Goal: Task Accomplishment & Management: Complete application form

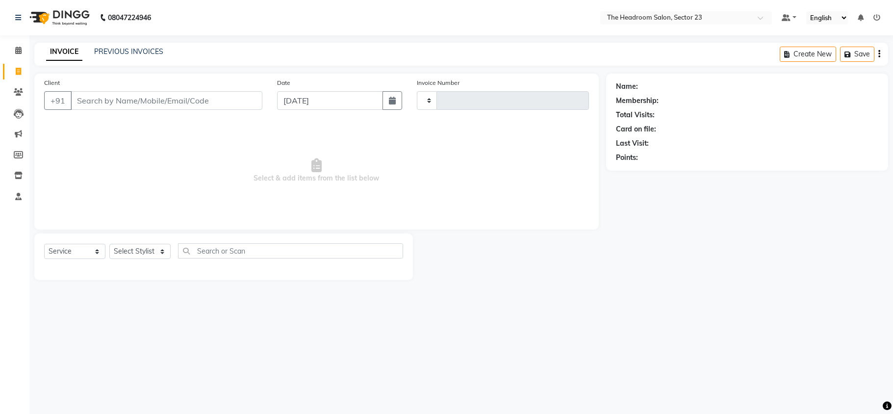
select select "service"
click at [147, 252] on select "Select Stylist" at bounding box center [139, 251] width 61 height 15
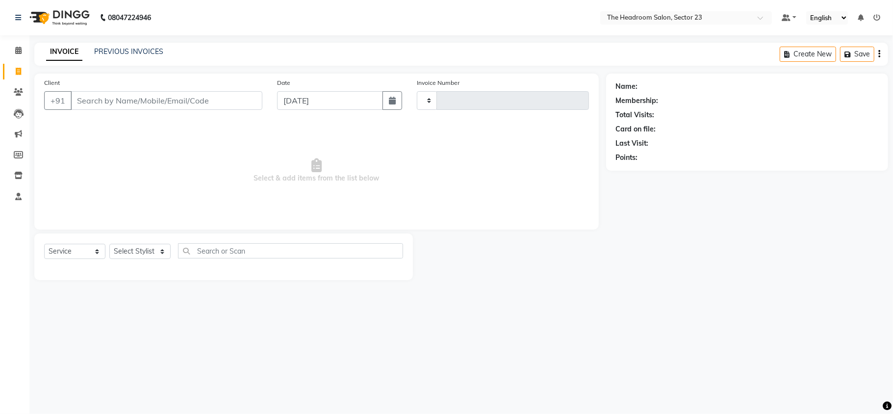
click at [16, 64] on link "Invoice" at bounding box center [15, 72] width 24 height 16
select select "service"
type input "1994"
select select "6796"
click at [137, 254] on select "Select Stylist" at bounding box center [139, 251] width 61 height 15
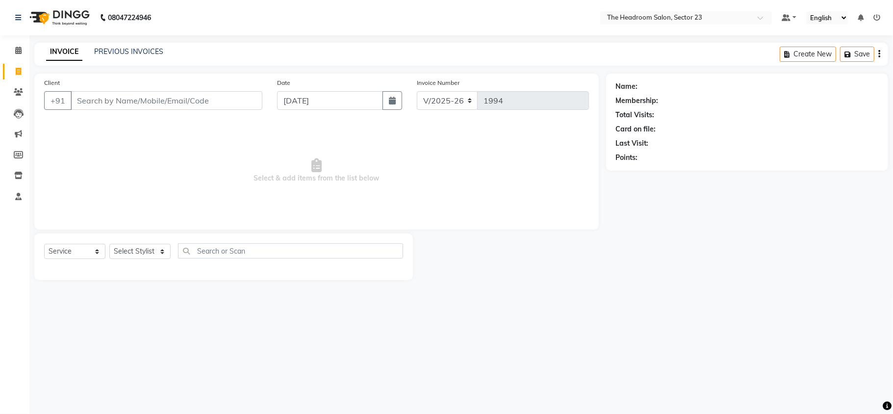
click at [18, 79] on link "Invoice" at bounding box center [15, 72] width 24 height 16
select select "service"
type input "1994"
select select "6796"
click at [140, 252] on select "Select Stylist [PERSON_NAME] [PERSON_NAME] [PERSON_NAME] Manager [PERSON_NAME] …" at bounding box center [139, 251] width 61 height 15
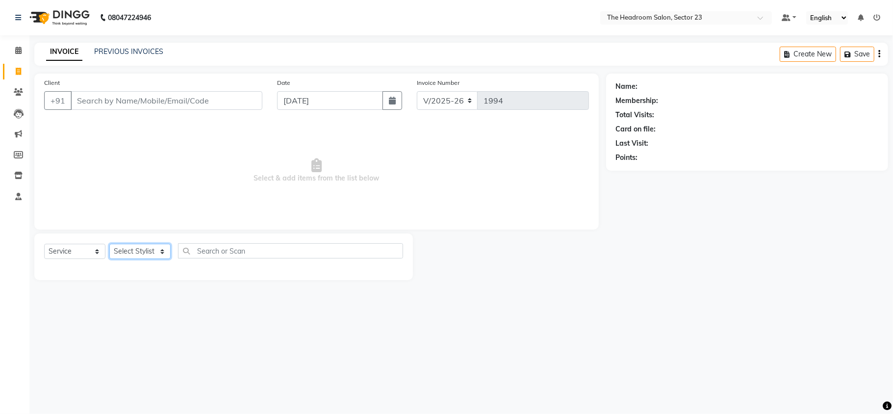
select select "64907"
click at [109, 244] on select "Select Stylist [PERSON_NAME] [PERSON_NAME] [PERSON_NAME] Manager [PERSON_NAME] …" at bounding box center [139, 251] width 61 height 15
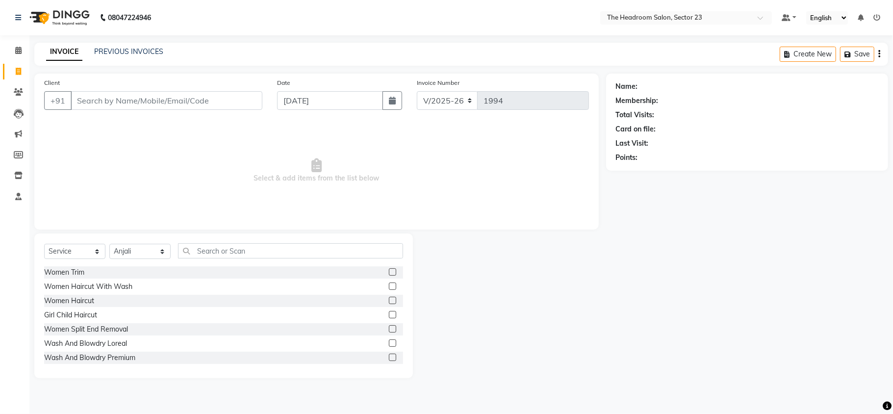
click at [209, 242] on div "Select Service Product Membership Package Voucher Prepaid Gift Card Select Styl…" at bounding box center [223, 306] width 379 height 145
click at [205, 256] on input "text" at bounding box center [290, 250] width 225 height 15
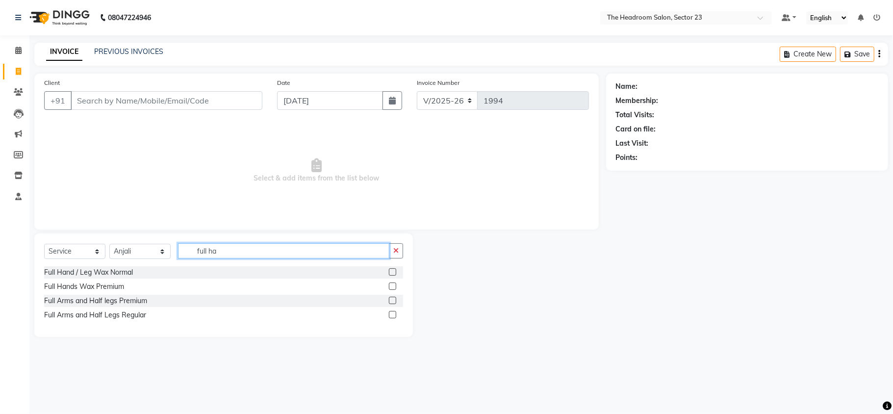
click at [228, 256] on input "full ha" at bounding box center [283, 250] width 211 height 15
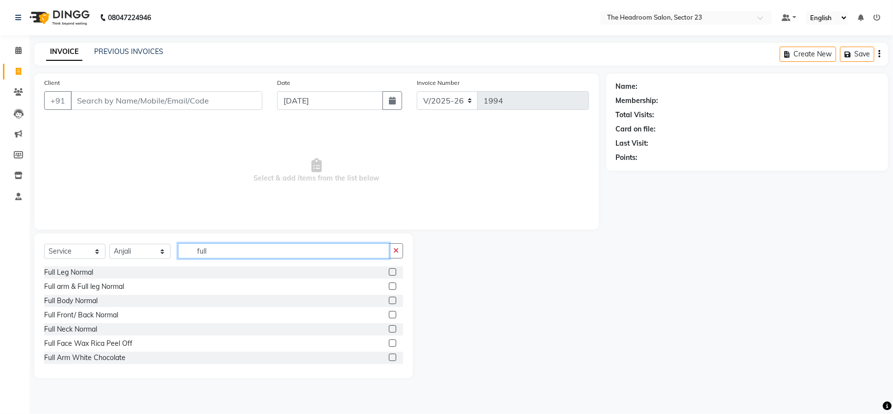
type input "full"
click at [389, 356] on label at bounding box center [392, 357] width 7 height 7
click at [389, 356] on input "checkbox" at bounding box center [392, 358] width 6 height 6
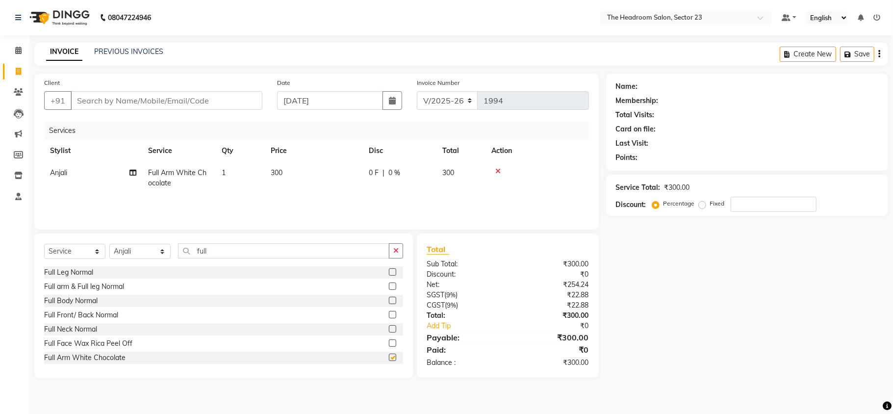
checkbox input "false"
click at [244, 248] on input "full" at bounding box center [283, 250] width 211 height 15
type input "f"
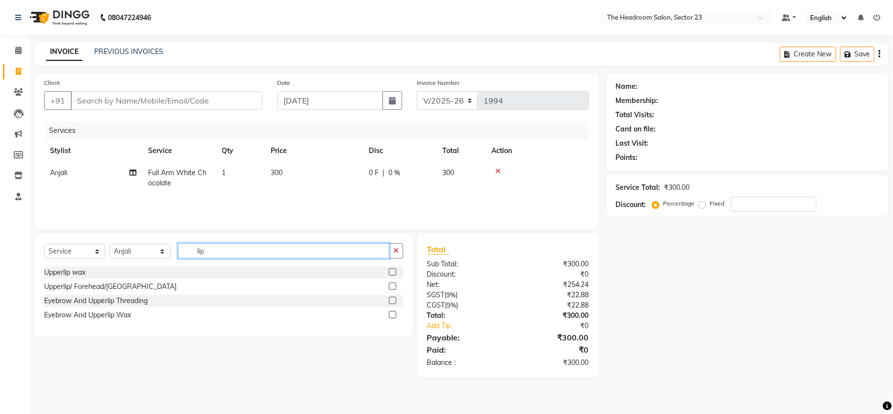
type input "lip"
click at [391, 275] on label at bounding box center [392, 271] width 7 height 7
click at [391, 275] on input "checkbox" at bounding box center [392, 272] width 6 height 6
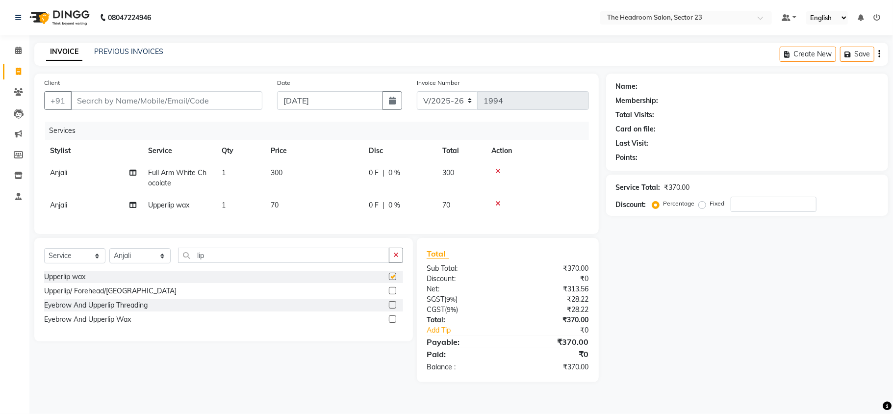
checkbox input "false"
click at [104, 105] on input "Client" at bounding box center [167, 100] width 192 height 19
type input "9"
type input "0"
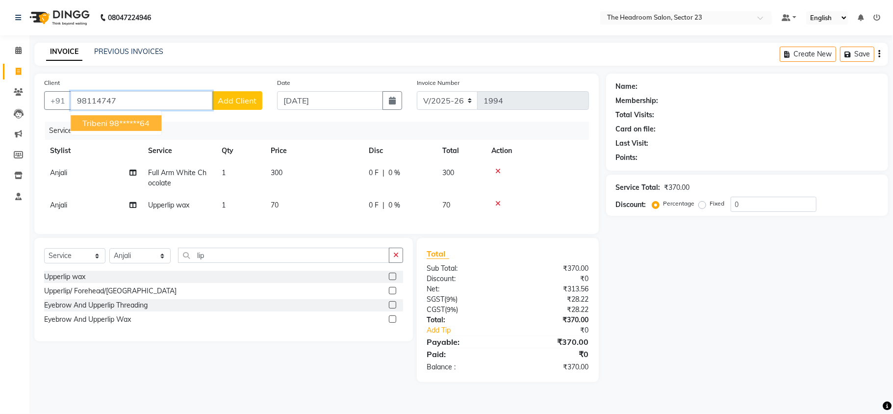
click at [105, 126] on span "Tribeni" at bounding box center [94, 123] width 25 height 10
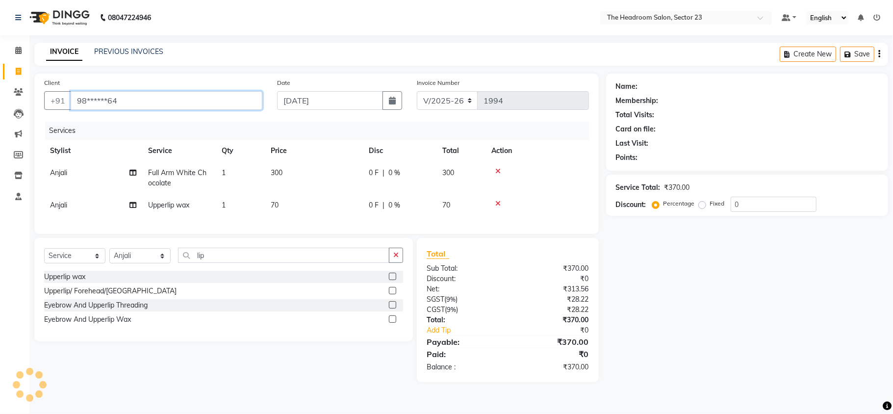
type input "98******64"
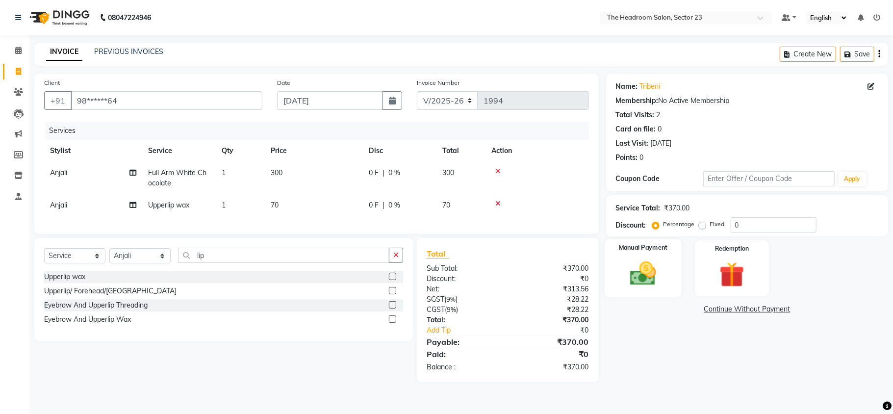
click at [632, 260] on img at bounding box center [643, 274] width 43 height 30
click at [683, 311] on span "UPI" at bounding box center [685, 309] width 15 height 11
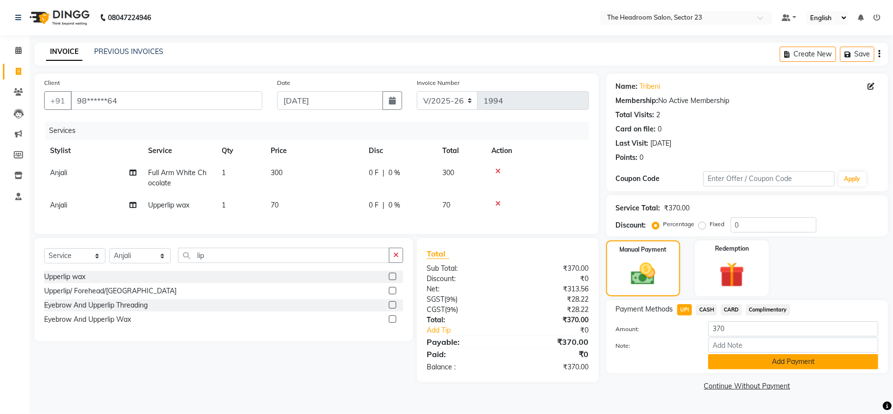
click at [801, 369] on button "Add Payment" at bounding box center [793, 361] width 170 height 15
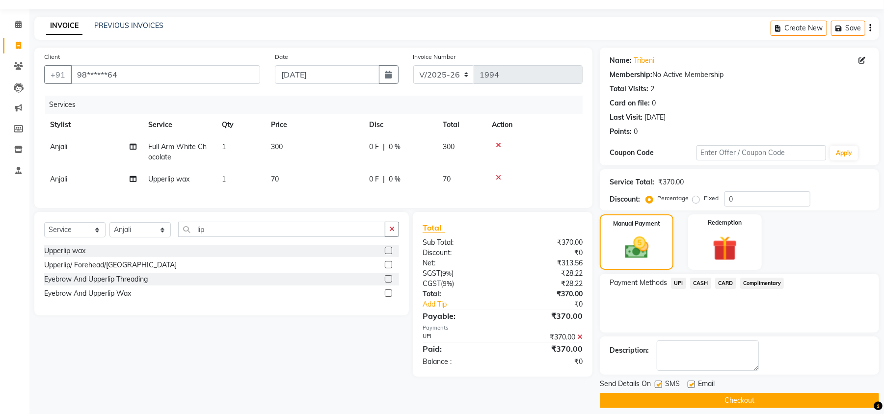
scroll to position [36, 0]
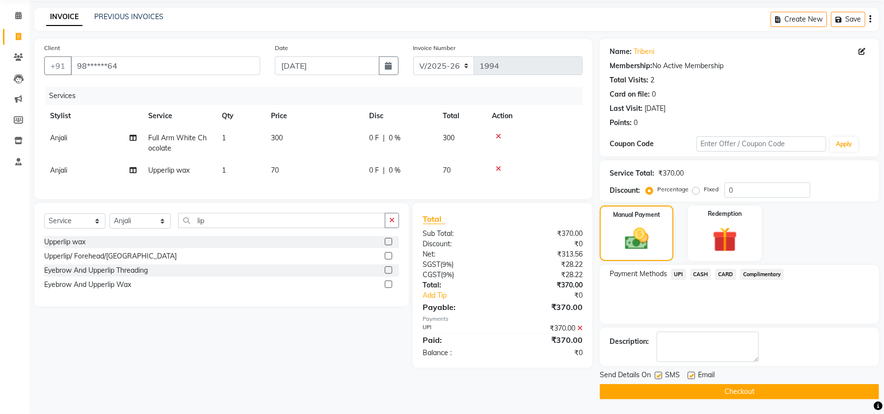
click at [817, 387] on button "Checkout" at bounding box center [739, 391] width 279 height 15
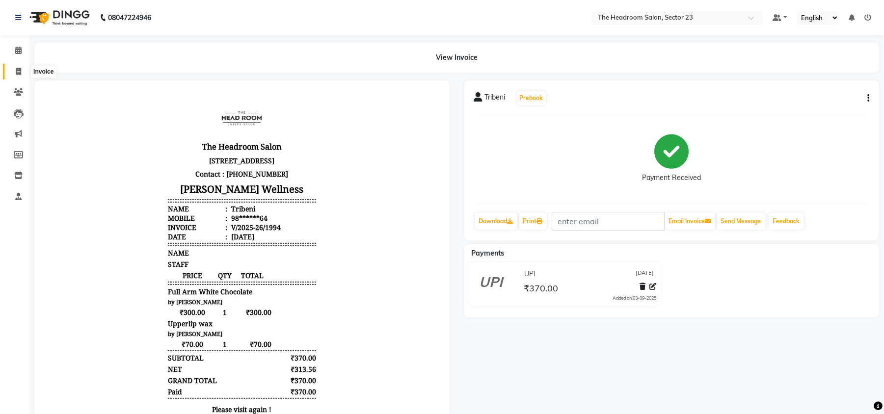
click at [14, 75] on span at bounding box center [18, 71] width 17 height 11
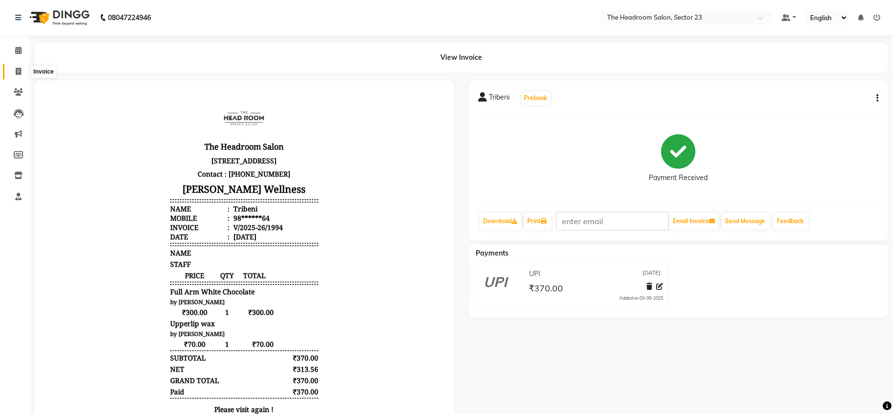
select select "service"
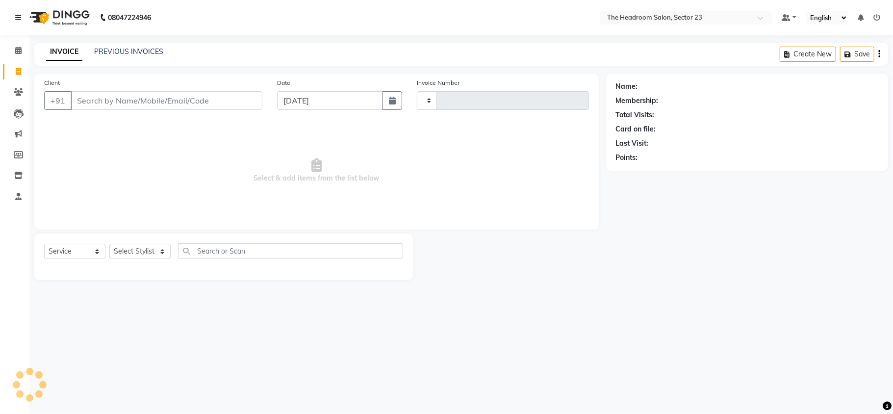
type input "1995"
select select "6796"
click at [135, 103] on input "Client" at bounding box center [167, 100] width 192 height 19
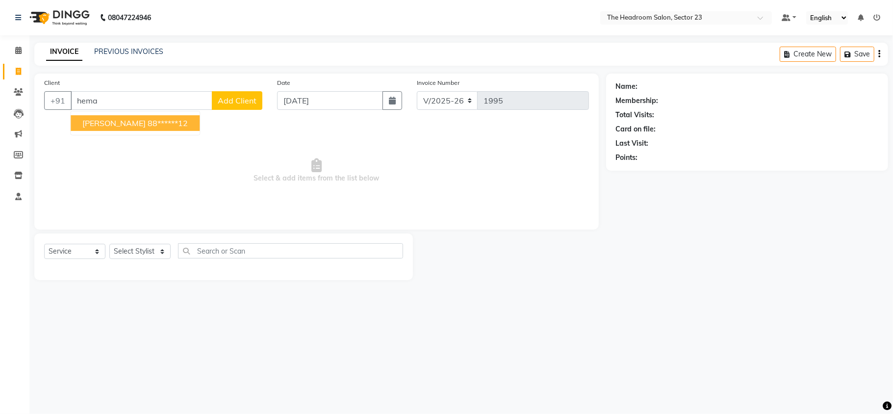
click at [148, 127] on ngb-highlight "88******12" at bounding box center [168, 123] width 40 height 10
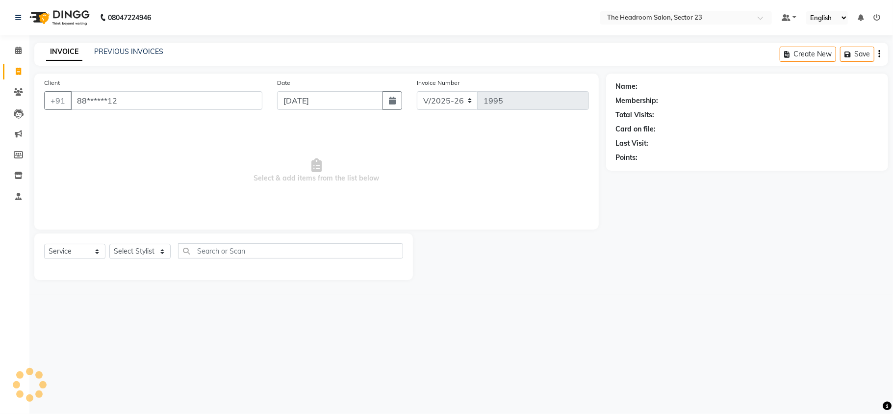
type input "88******12"
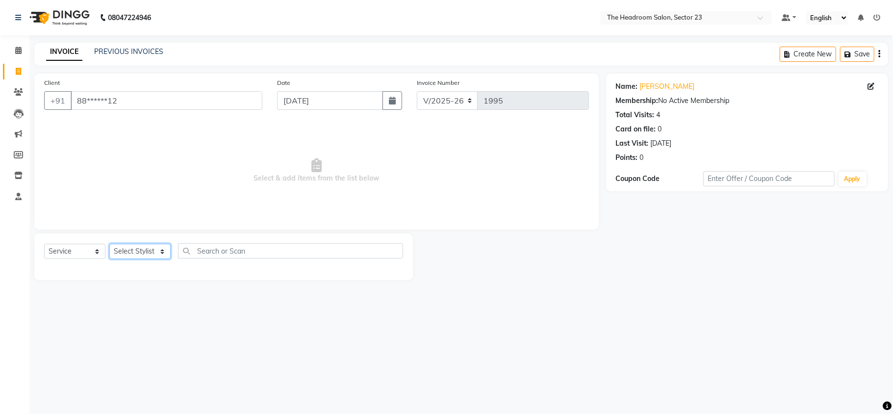
click at [152, 253] on select "Select Stylist [PERSON_NAME] [PERSON_NAME] [PERSON_NAME] Manager [PERSON_NAME] …" at bounding box center [139, 251] width 61 height 15
select select "53424"
click at [109, 244] on select "Select Stylist [PERSON_NAME] [PERSON_NAME] [PERSON_NAME] Manager [PERSON_NAME] …" at bounding box center [139, 251] width 61 height 15
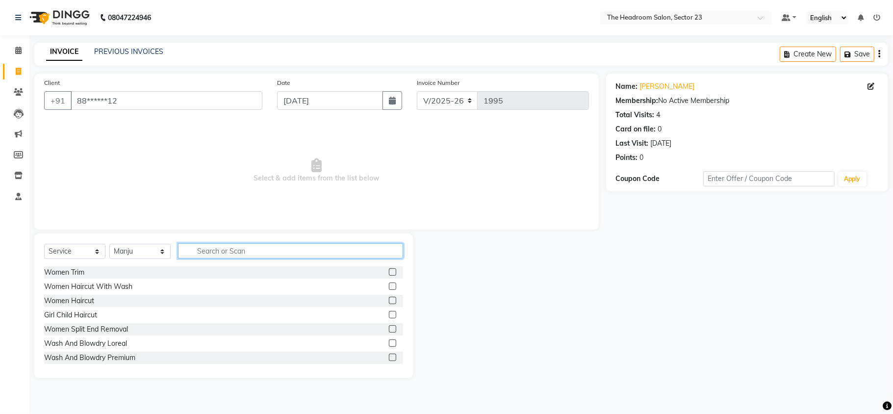
click at [238, 246] on input "text" at bounding box center [290, 250] width 225 height 15
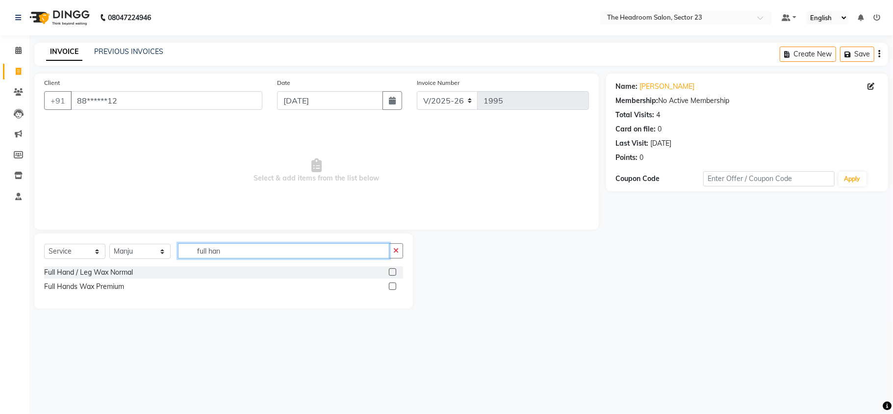
type input "full han"
click at [393, 271] on label at bounding box center [392, 271] width 7 height 7
click at [393, 271] on input "checkbox" at bounding box center [392, 272] width 6 height 6
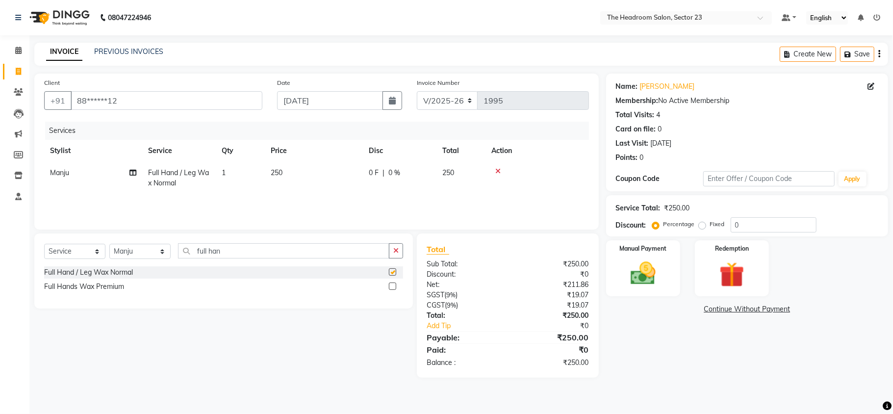
checkbox input "false"
click at [228, 250] on input "full han" at bounding box center [283, 250] width 211 height 15
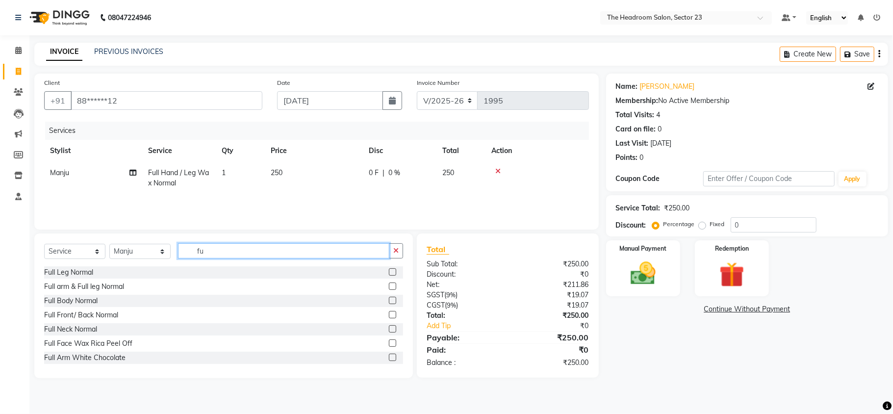
type input "f"
type input "eye"
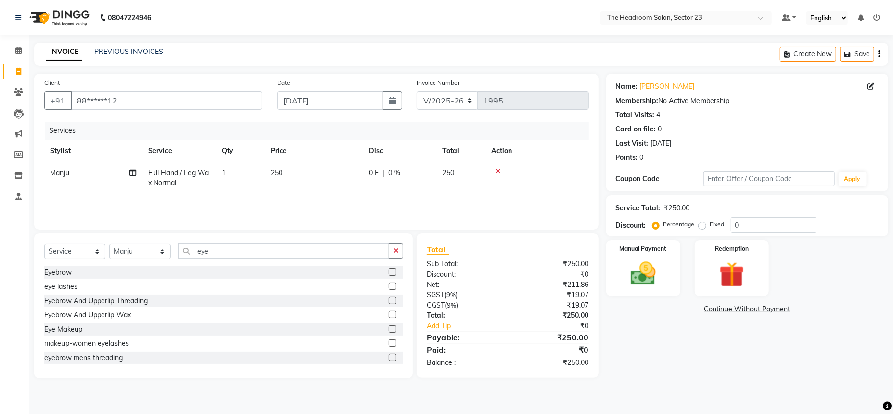
click at [389, 313] on label at bounding box center [392, 314] width 7 height 7
click at [389, 313] on input "checkbox" at bounding box center [392, 315] width 6 height 6
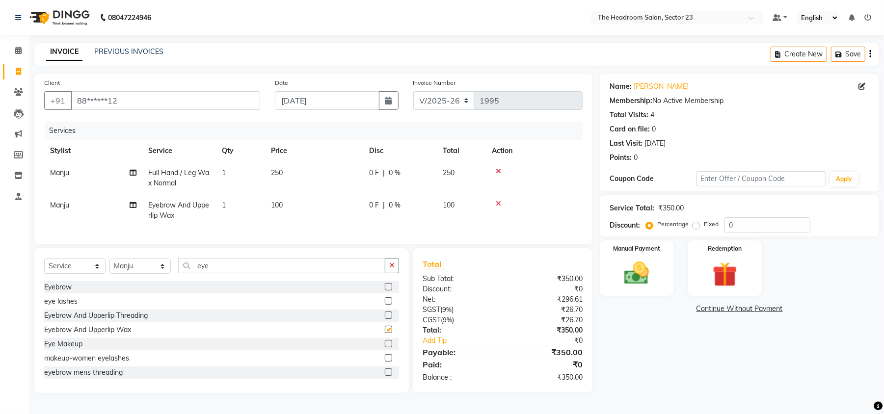
checkbox input "false"
click at [141, 274] on select "Select Stylist [PERSON_NAME] [PERSON_NAME] [PERSON_NAME] Manager [PERSON_NAME] …" at bounding box center [139, 266] width 61 height 15
select select "53420"
click at [109, 268] on select "Select Stylist [PERSON_NAME] [PERSON_NAME] [PERSON_NAME] Manager [PERSON_NAME] …" at bounding box center [139, 266] width 61 height 15
click at [218, 273] on input "eye" at bounding box center [281, 265] width 207 height 15
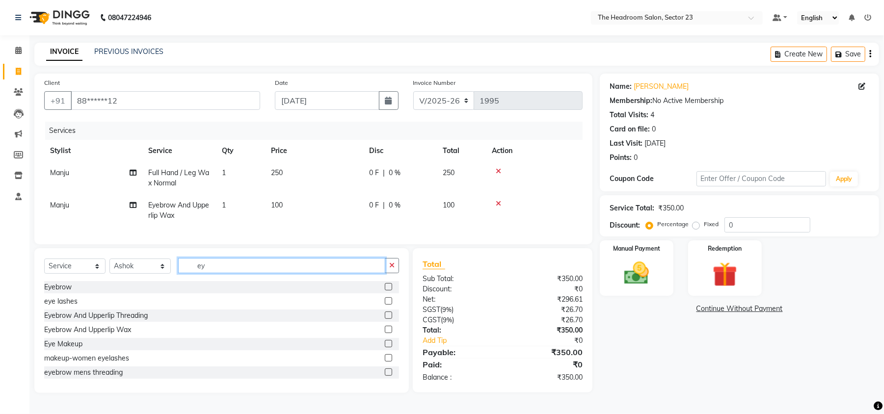
type input "e"
type input "ke"
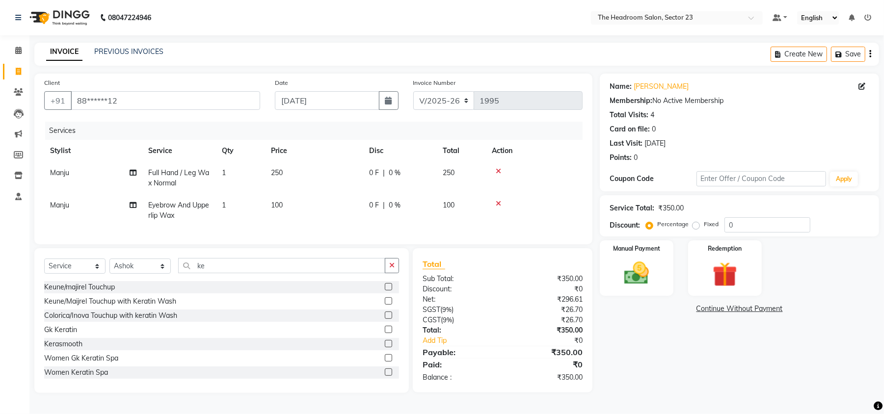
click at [385, 347] on label at bounding box center [388, 343] width 7 height 7
click at [385, 347] on input "checkbox" at bounding box center [388, 344] width 6 height 6
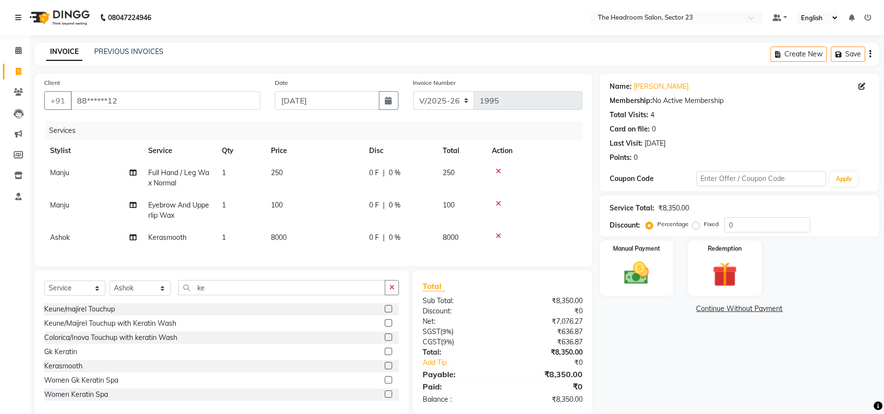
click at [499, 236] on icon at bounding box center [498, 236] width 5 height 7
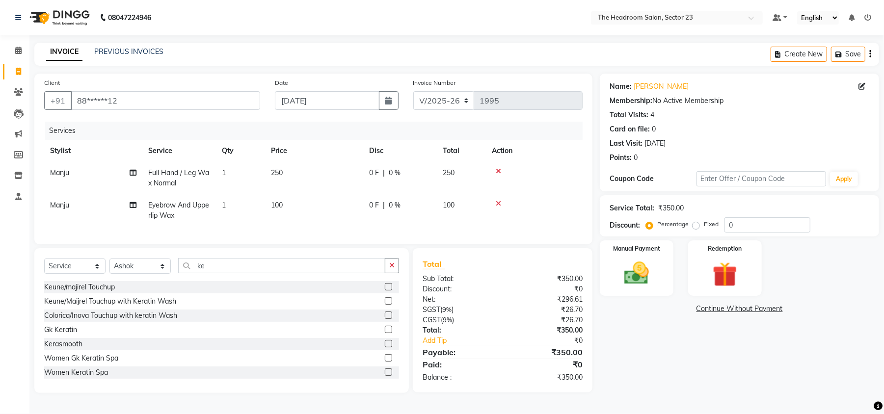
click at [385, 347] on label at bounding box center [388, 343] width 7 height 7
click at [385, 347] on input "checkbox" at bounding box center [388, 344] width 6 height 6
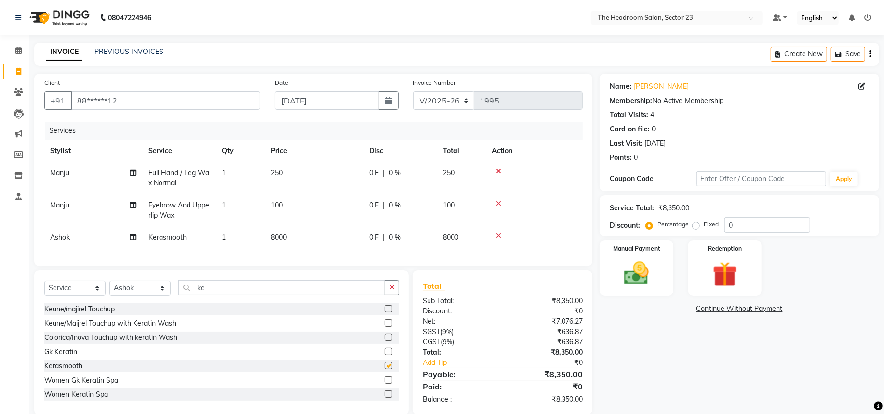
checkbox input "false"
click at [644, 272] on img at bounding box center [636, 274] width 42 height 30
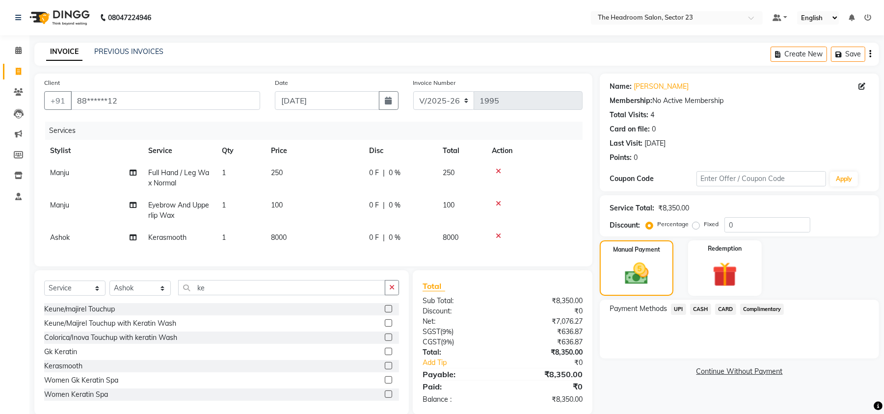
click at [700, 305] on span "CASH" at bounding box center [700, 309] width 21 height 11
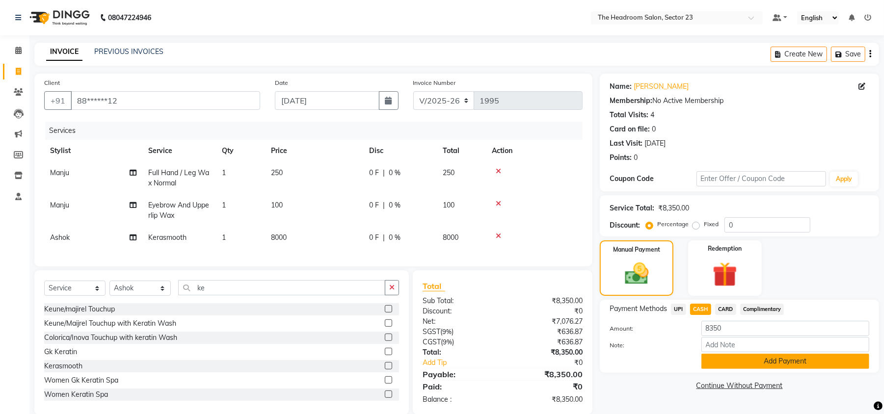
click at [774, 358] on button "Add Payment" at bounding box center [785, 361] width 168 height 15
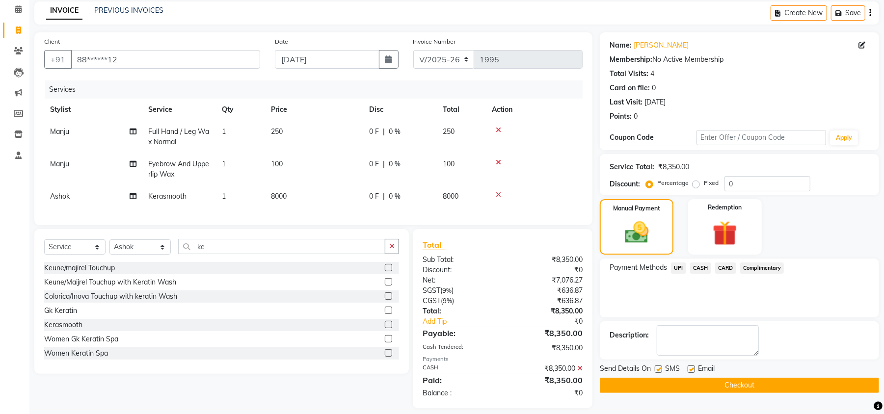
scroll to position [60, 0]
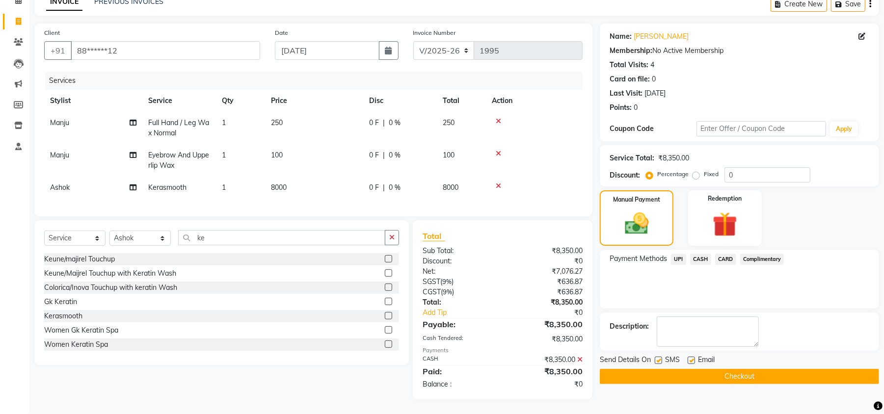
click at [737, 370] on button "Checkout" at bounding box center [739, 376] width 279 height 15
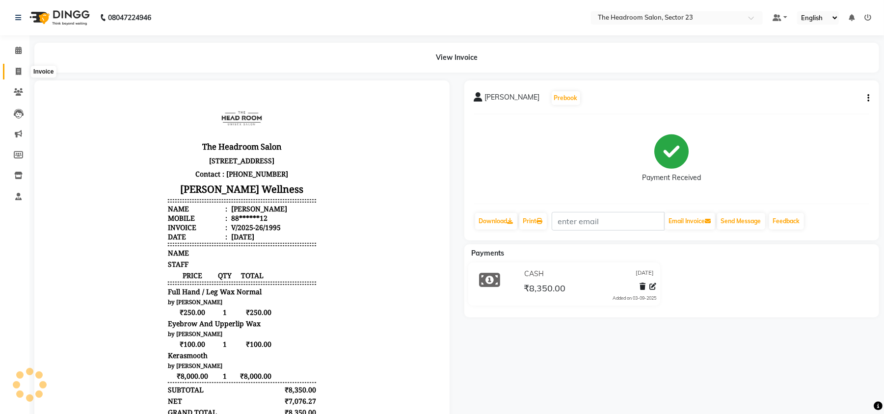
click at [14, 70] on span at bounding box center [18, 71] width 17 height 11
select select "service"
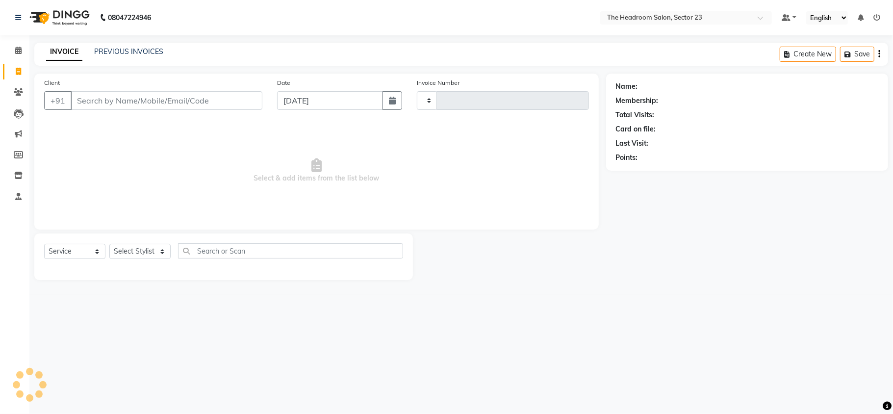
type input "1996"
select select "6796"
click at [127, 100] on input "Client" at bounding box center [167, 100] width 192 height 19
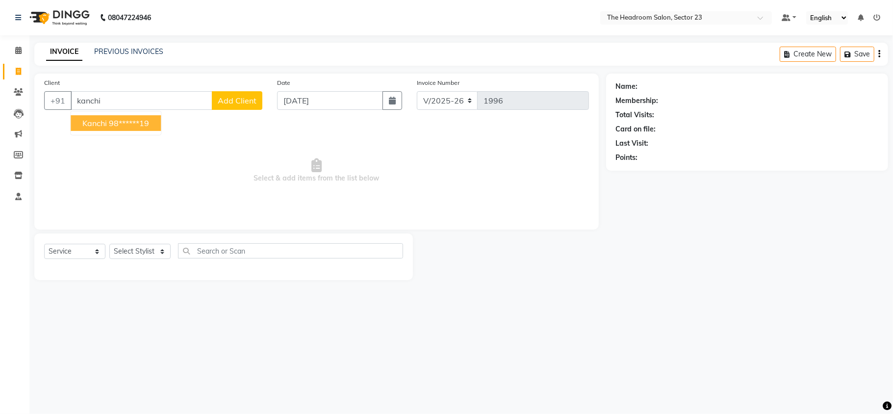
click at [111, 127] on ngb-highlight "98******19" at bounding box center [129, 123] width 40 height 10
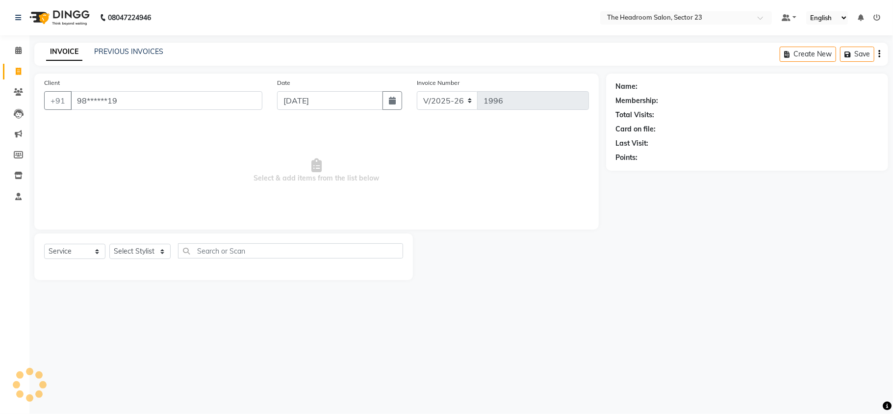
type input "98******19"
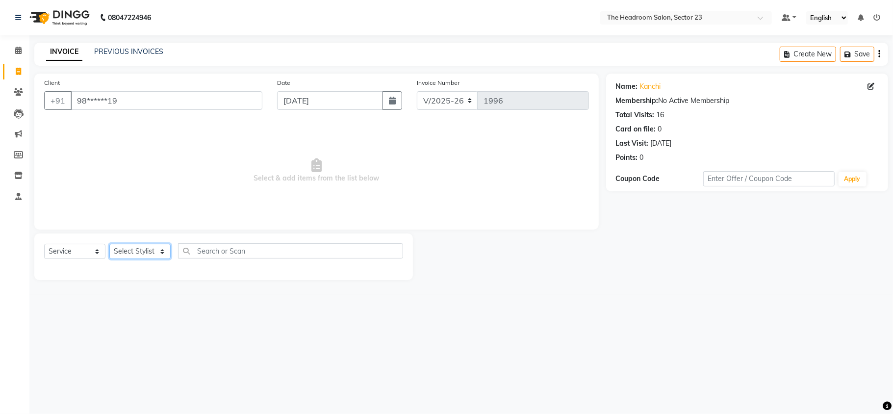
click at [140, 257] on select "Select Stylist [PERSON_NAME] [PERSON_NAME] [PERSON_NAME] Manager [PERSON_NAME] …" at bounding box center [139, 251] width 61 height 15
select select "53421"
click at [109, 244] on select "Select Stylist [PERSON_NAME] [PERSON_NAME] [PERSON_NAME] Manager [PERSON_NAME] …" at bounding box center [139, 251] width 61 height 15
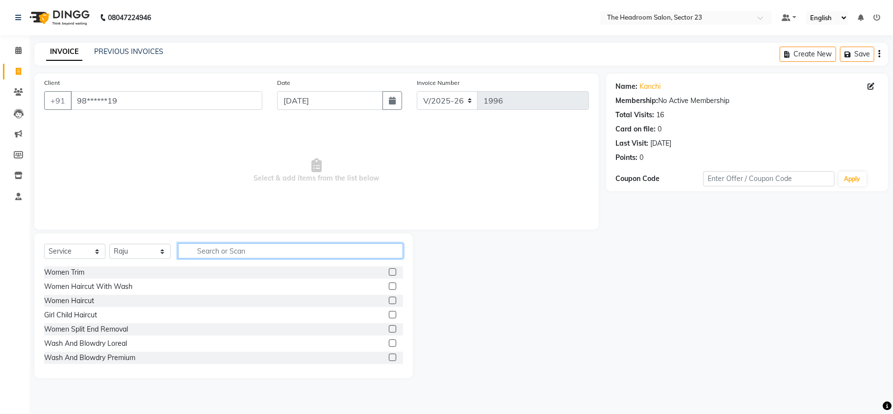
click at [241, 246] on input "text" at bounding box center [290, 250] width 225 height 15
click at [389, 342] on label at bounding box center [392, 343] width 7 height 7
click at [389, 342] on input "checkbox" at bounding box center [392, 343] width 6 height 6
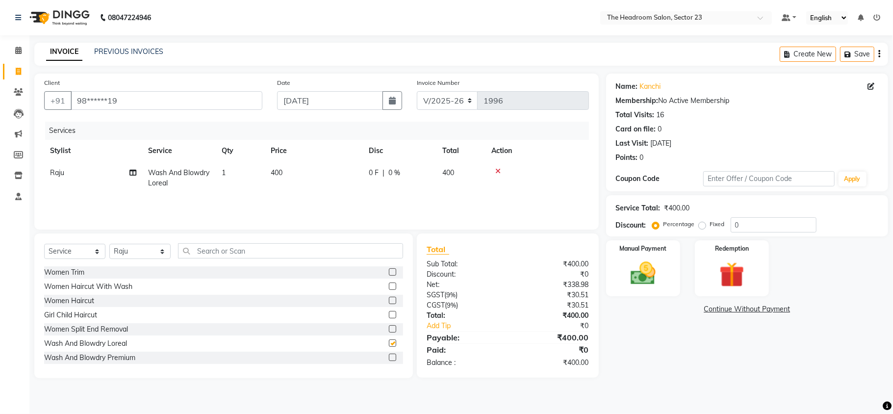
checkbox input "false"
click at [436, 328] on link "Add Tip" at bounding box center [470, 326] width 103 height 10
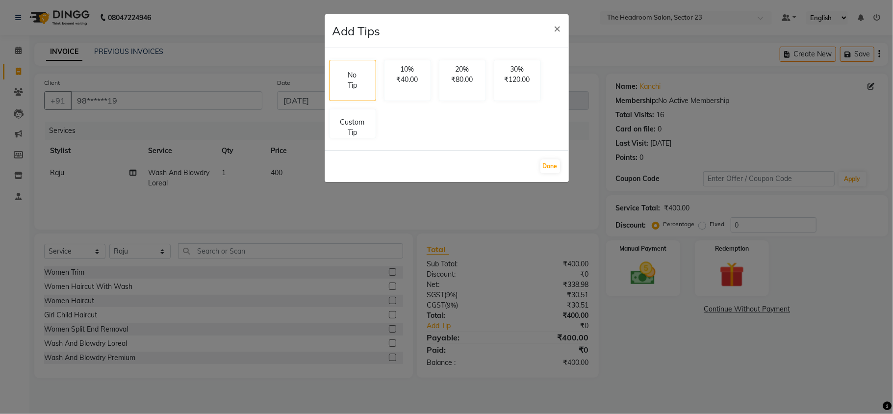
click at [358, 140] on div "No Tip 10% ₹40.00 20% ₹80.00 30% ₹120.00 Custom Tip" at bounding box center [446, 99] width 243 height 86
click at [349, 123] on p "Custom Tip" at bounding box center [353, 125] width 34 height 21
select select "53421"
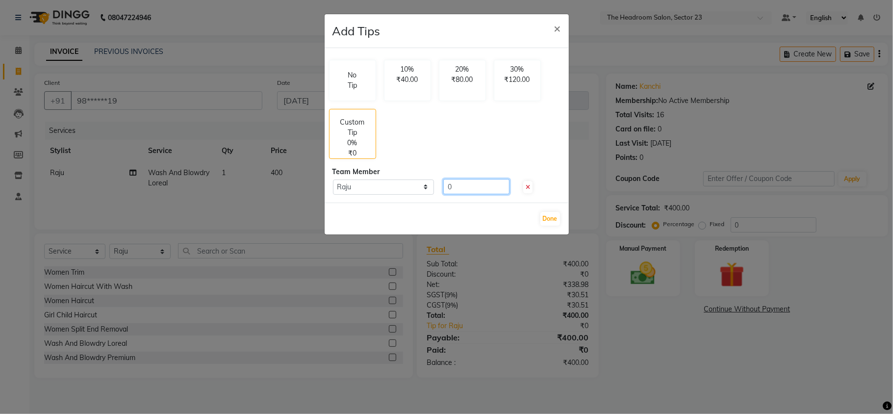
click at [458, 183] on input "0" at bounding box center [477, 186] width 66 height 15
type input "50"
click at [555, 220] on button "Done" at bounding box center [551, 219] width 20 height 14
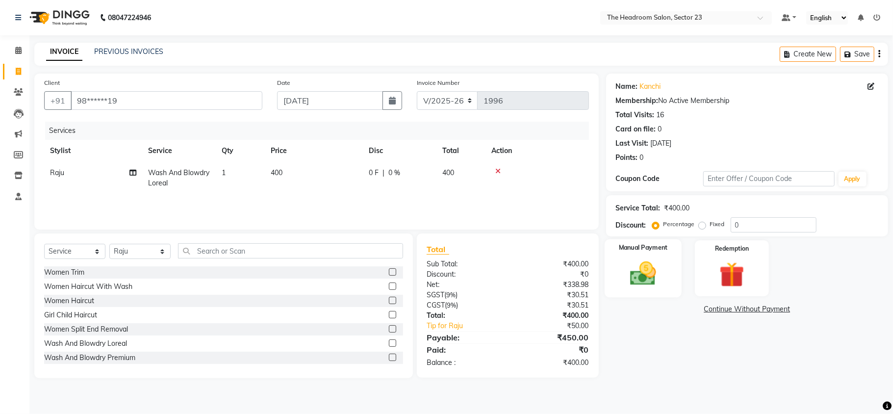
click at [637, 271] on img at bounding box center [643, 274] width 43 height 30
click at [687, 313] on span "UPI" at bounding box center [685, 309] width 15 height 11
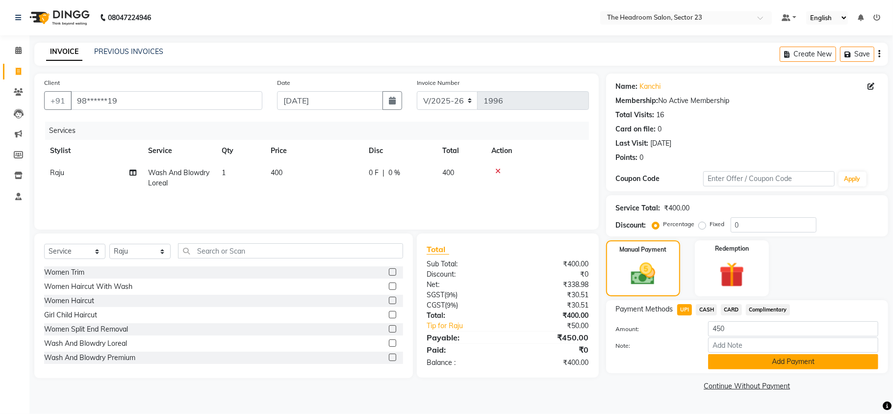
click at [750, 362] on button "Add Payment" at bounding box center [793, 361] width 170 height 15
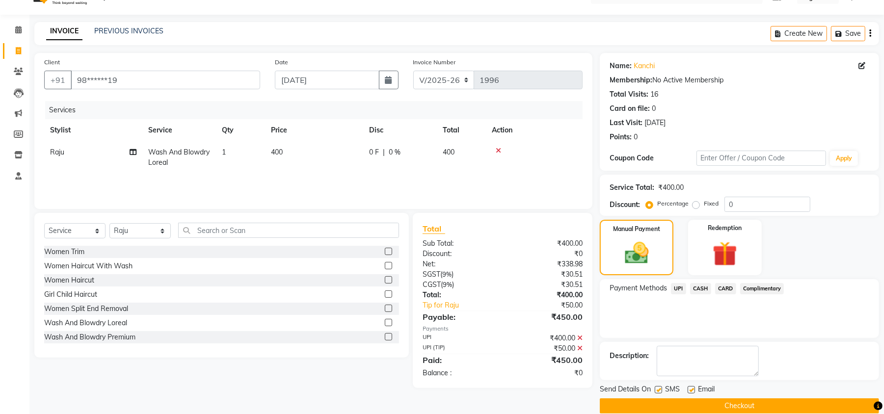
scroll to position [36, 0]
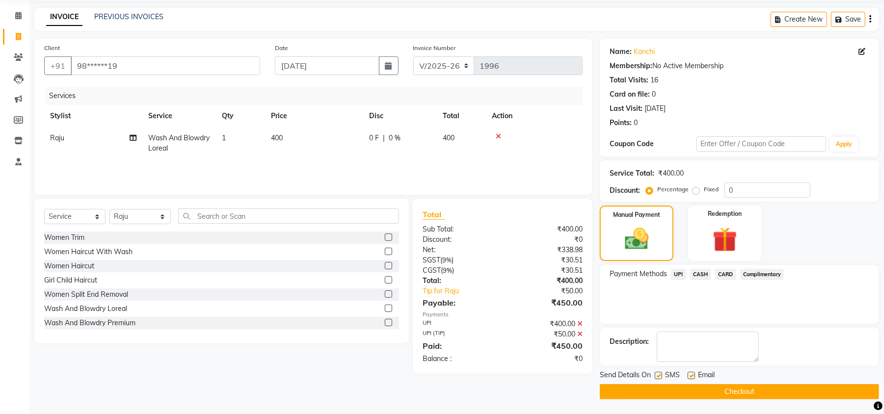
click at [748, 391] on button "Checkout" at bounding box center [739, 391] width 279 height 15
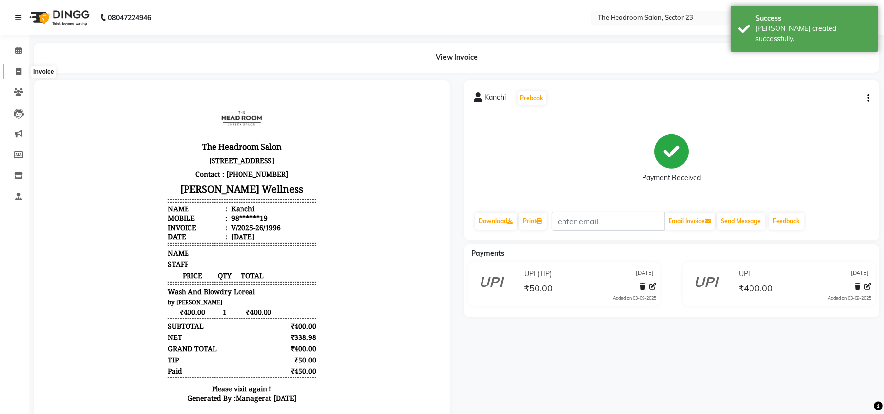
click at [19, 70] on icon at bounding box center [18, 71] width 5 height 7
select select "service"
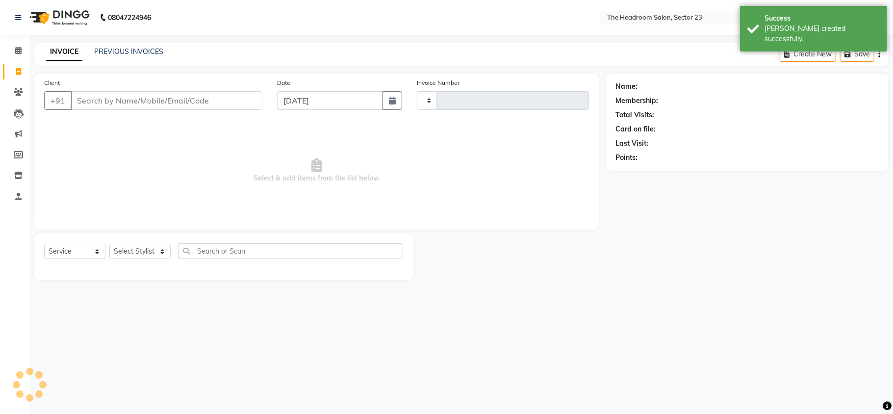
type input "1997"
select select "6796"
click at [159, 106] on input "Client" at bounding box center [167, 100] width 192 height 19
